Goal: Complete application form

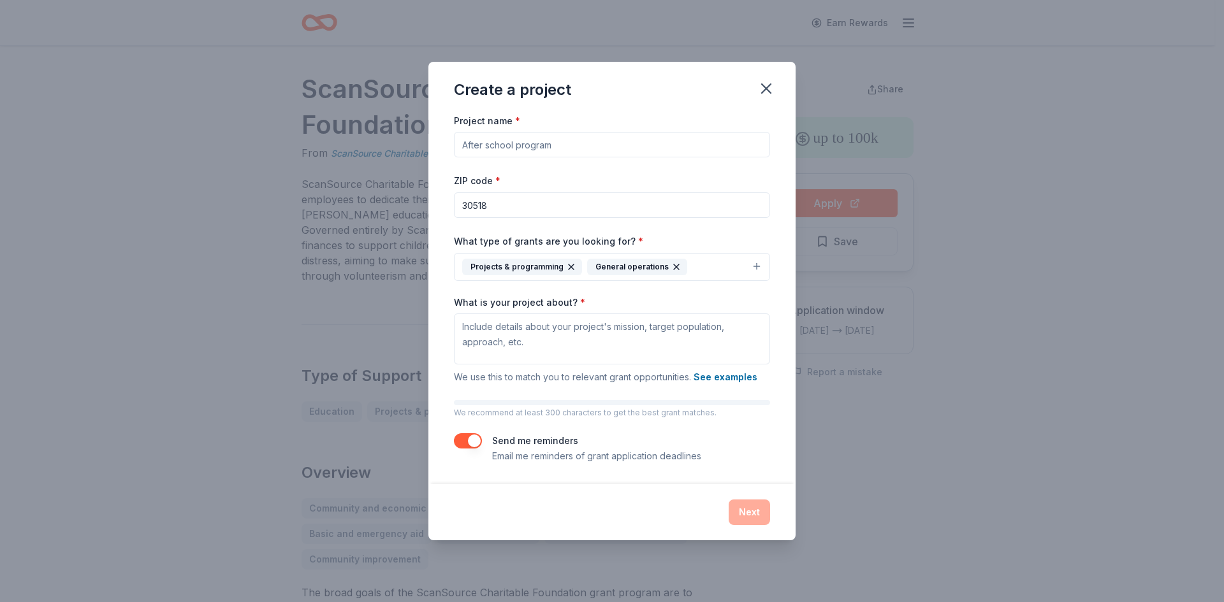
click at [517, 152] on input "Project name *" at bounding box center [612, 144] width 316 height 25
type input "Weekend Food Program"
paste textarea "The Block Community Outreach strives to serve people in the regional area of [G…"
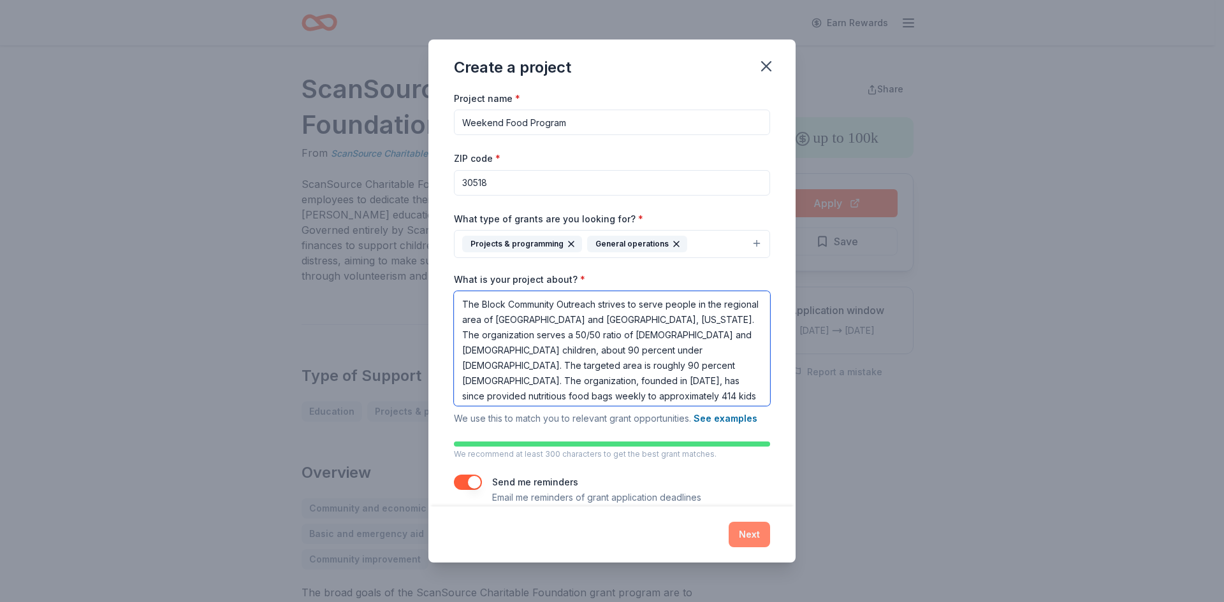
type textarea "The Block Community Outreach strives to serve people in the regional area of [G…"
click at [760, 523] on button "Next" at bounding box center [748, 534] width 41 height 25
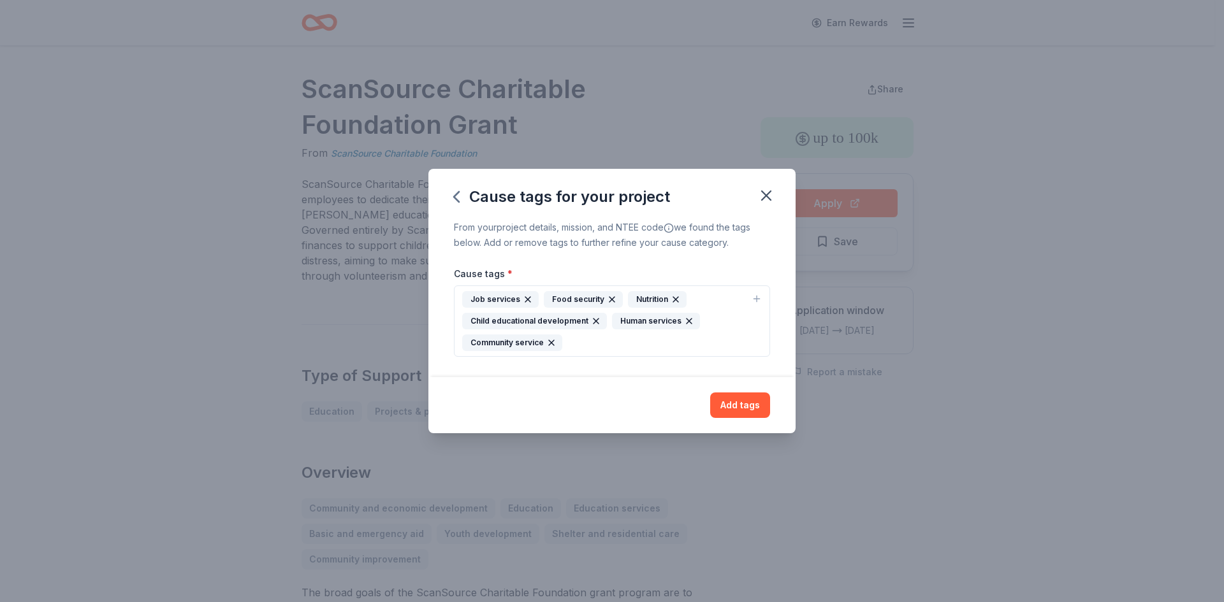
click at [526, 296] on icon "button" at bounding box center [528, 299] width 10 height 10
click at [553, 346] on icon "button" at bounding box center [551, 343] width 10 height 10
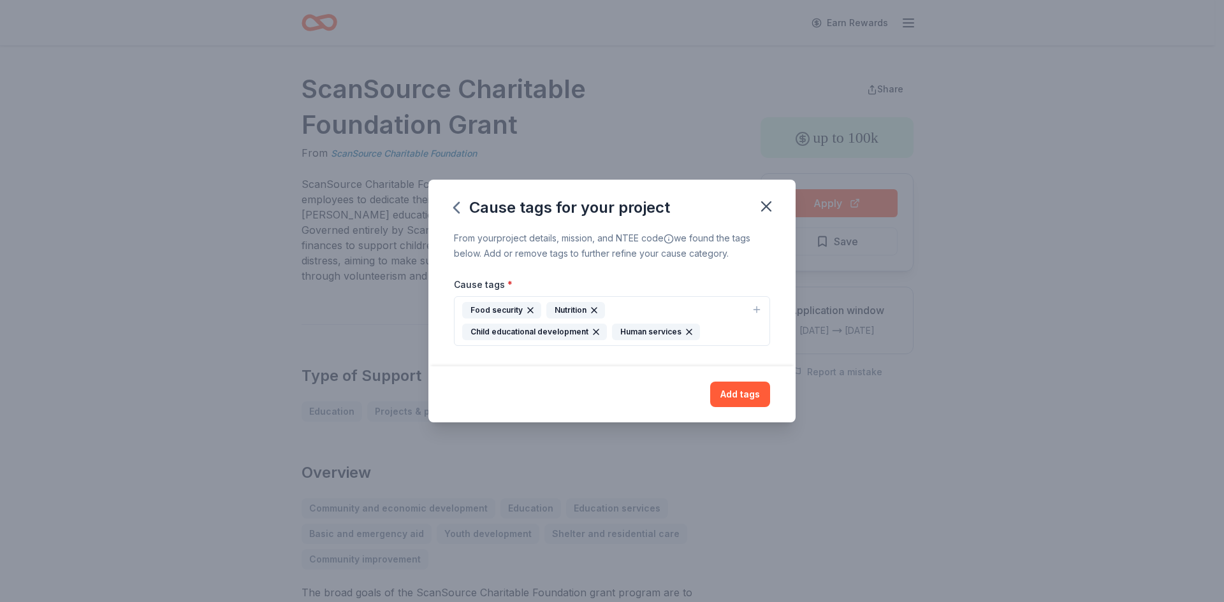
click at [651, 302] on div "Food security Nutrition Child educational development Human services" at bounding box center [604, 321] width 284 height 38
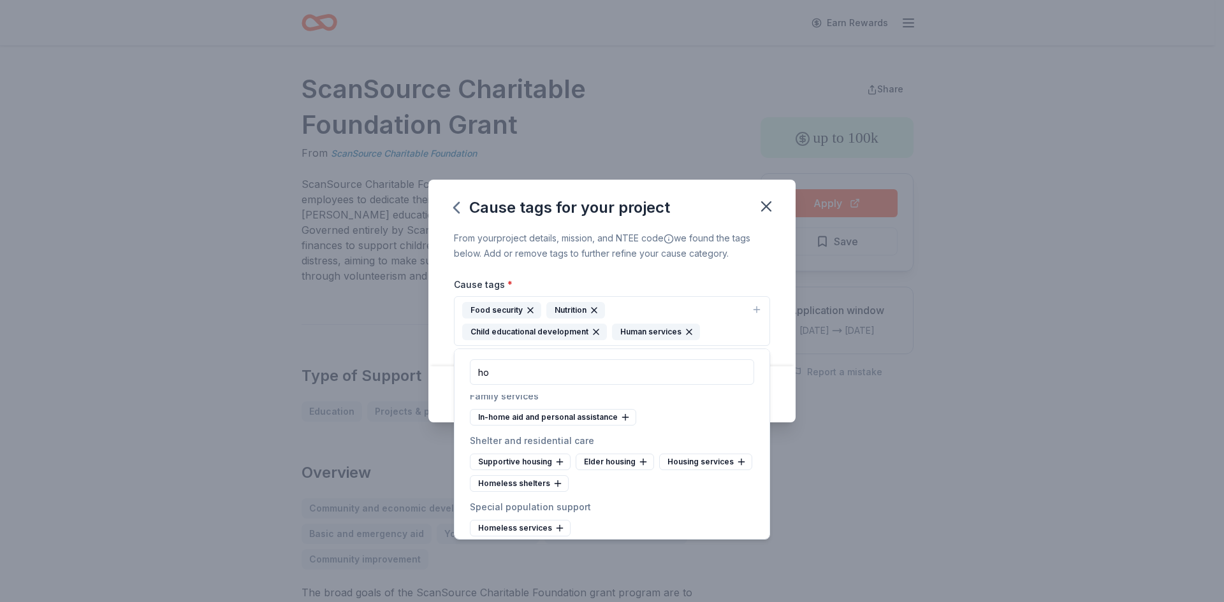
scroll to position [992, 0]
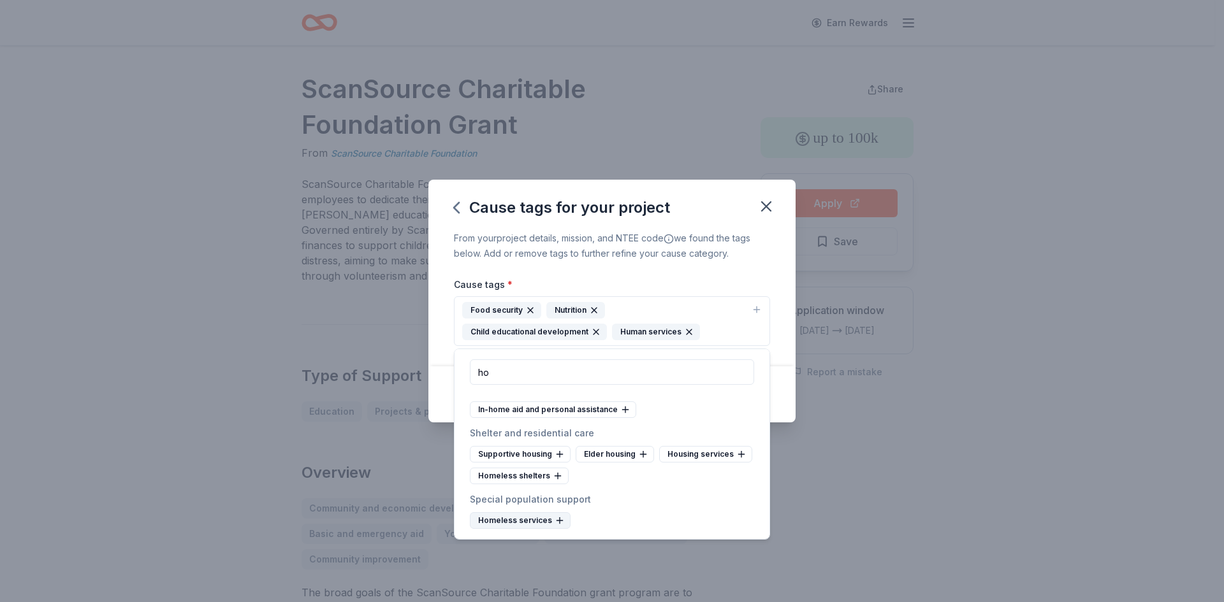
type input "ho"
click at [556, 517] on icon at bounding box center [559, 521] width 10 height 10
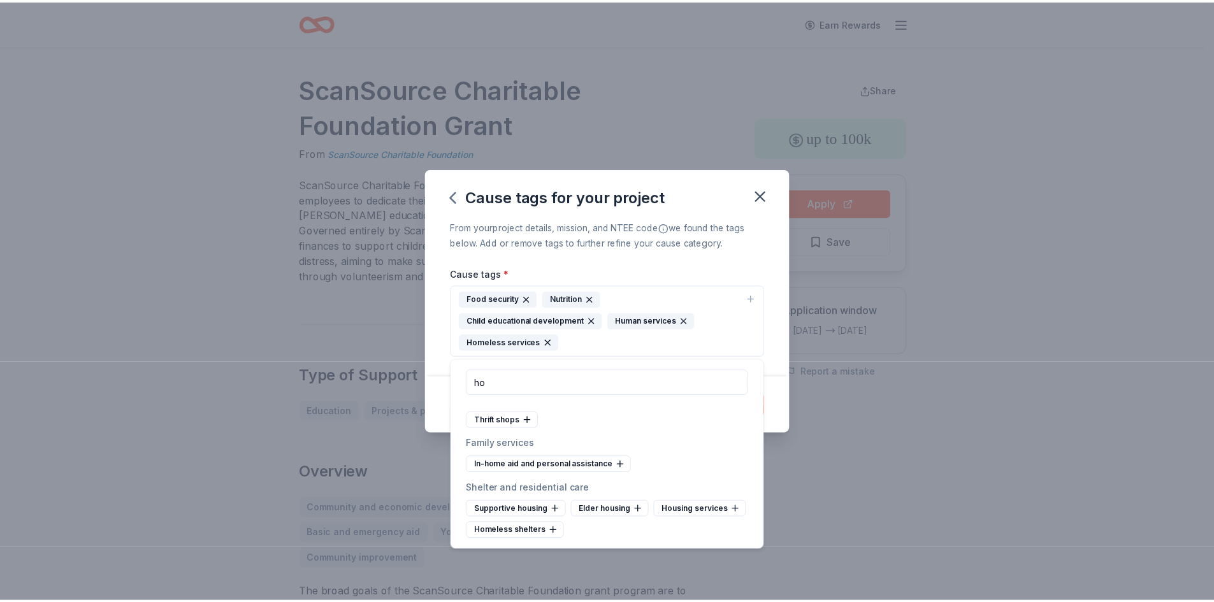
scroll to position [947, 0]
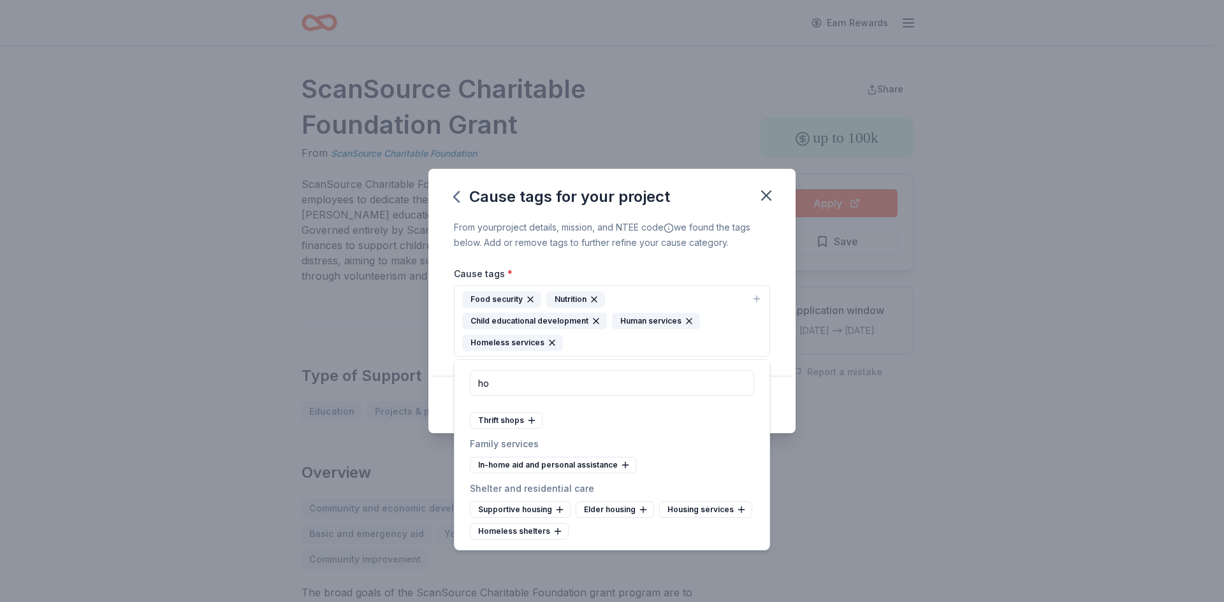
click at [693, 259] on div "From your project details, mission, and NTEE code we found the tags below. Add …" at bounding box center [611, 298] width 367 height 157
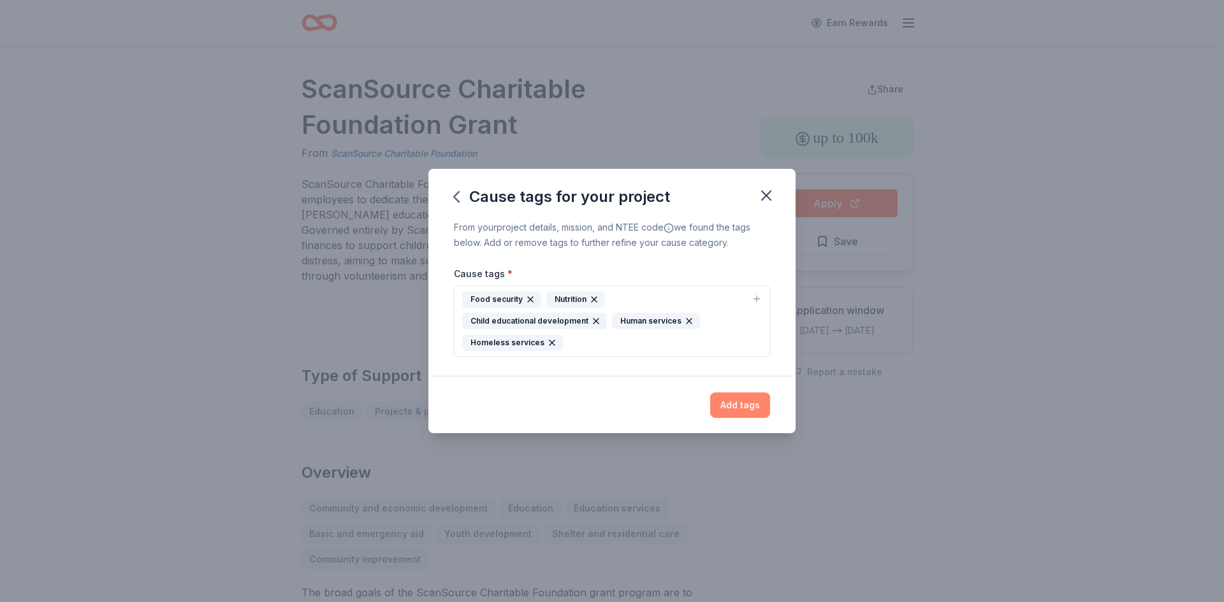
click at [749, 411] on button "Add tags" at bounding box center [740, 405] width 60 height 25
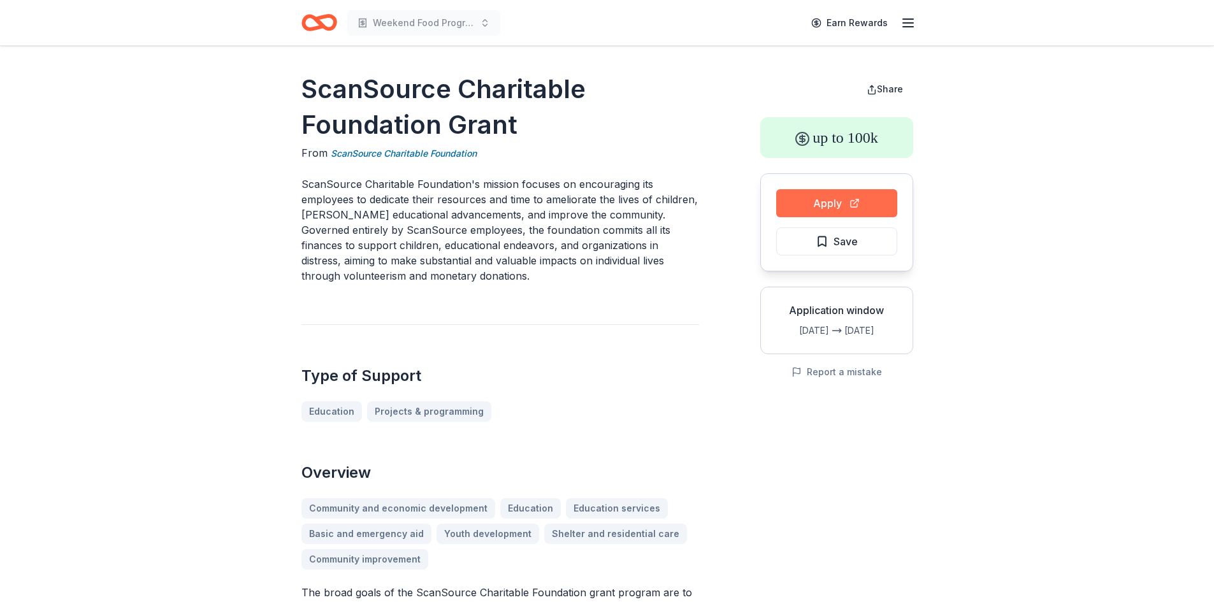
click at [817, 195] on button "Apply" at bounding box center [836, 203] width 121 height 28
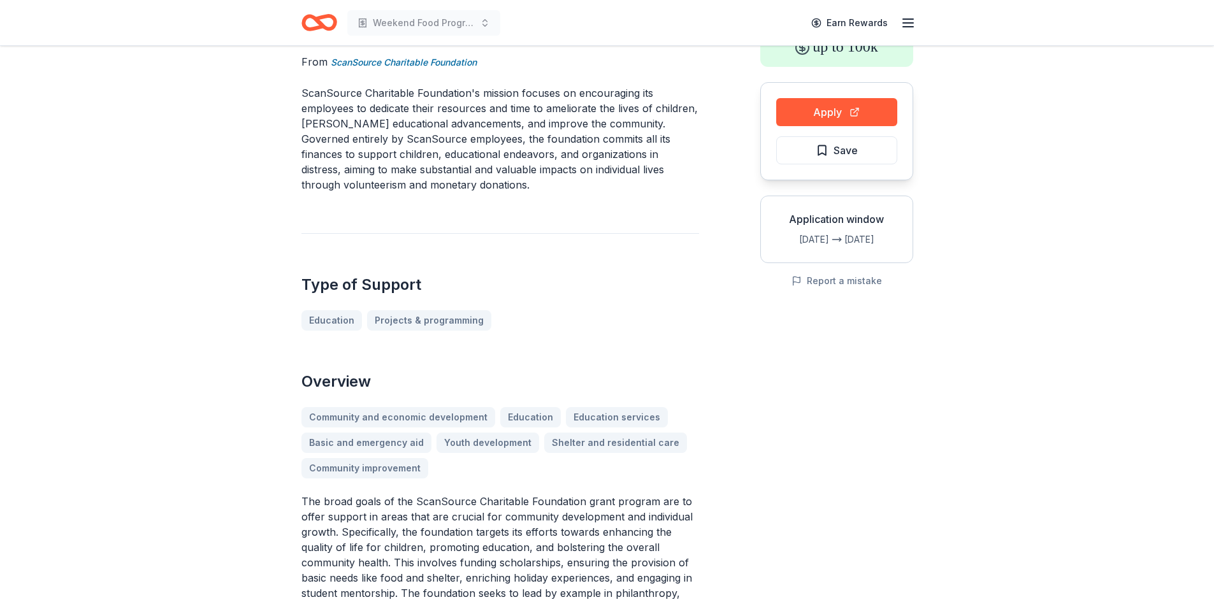
scroll to position [319, 0]
